Goal: Transaction & Acquisition: Purchase product/service

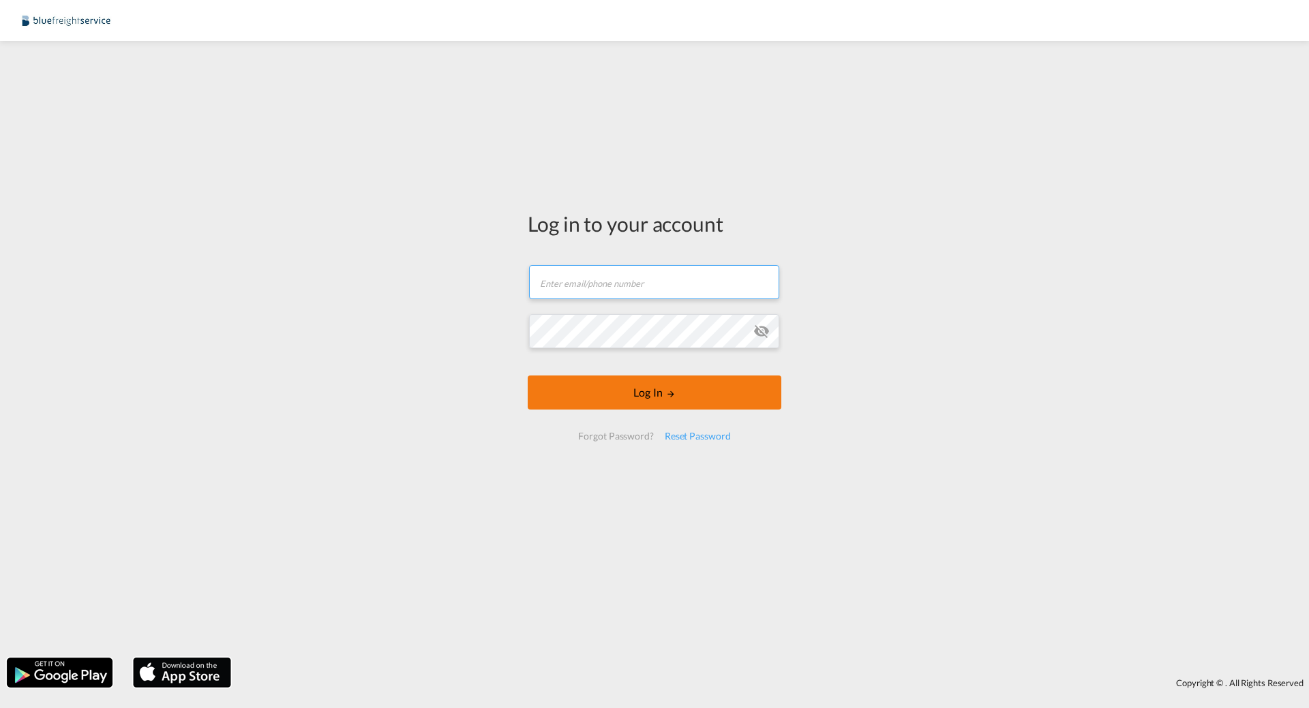
type input "[PERSON_NAME][EMAIL_ADDRESS][PERSON_NAME][DOMAIN_NAME]"
click at [558, 387] on button "Log In" at bounding box center [655, 393] width 254 height 34
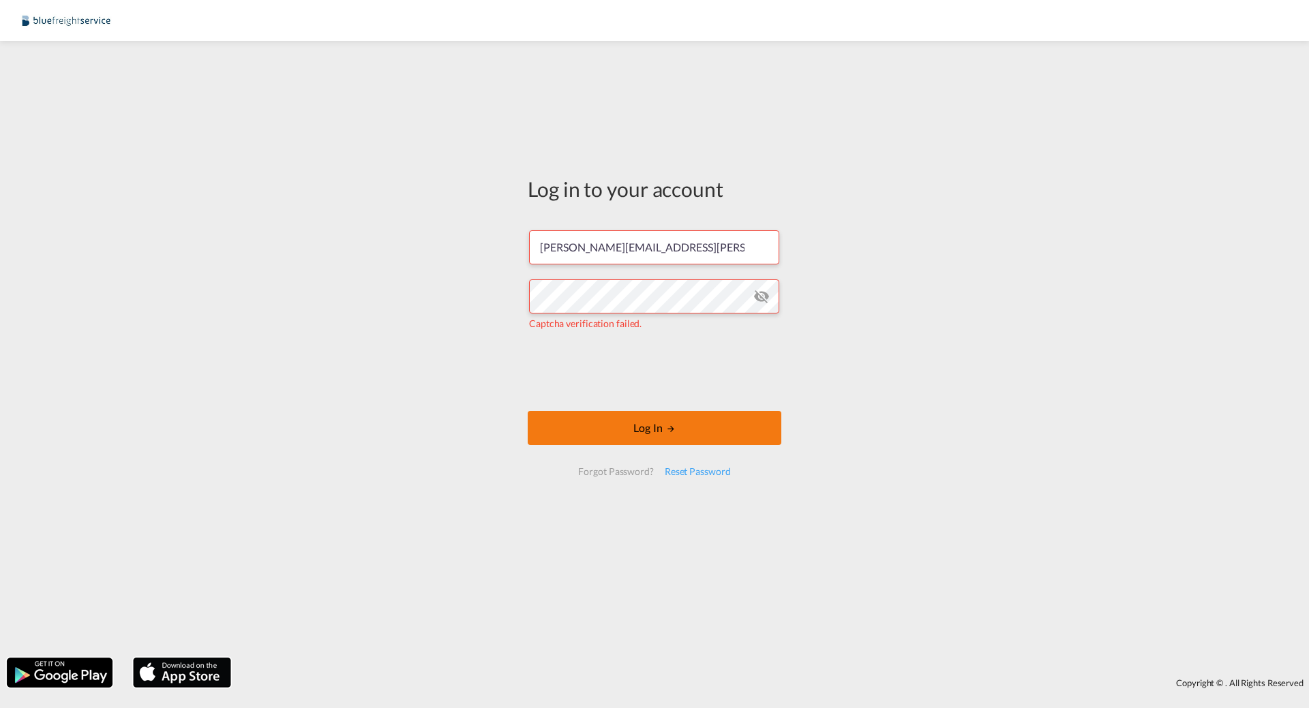
click at [644, 435] on button "Log In" at bounding box center [655, 428] width 254 height 34
